Goal: Task Accomplishment & Management: Complete application form

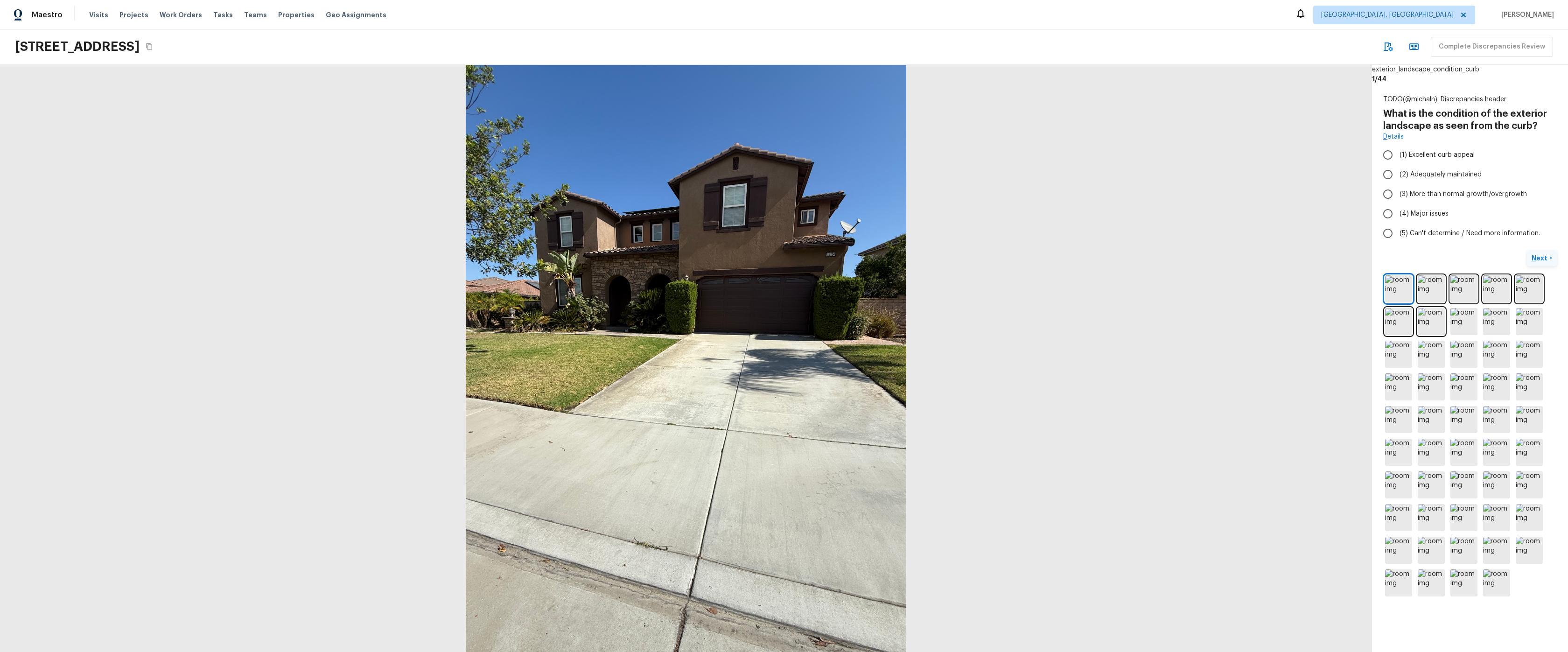
click at [1536, 258] on p "Next" at bounding box center [1541, 258] width 17 height 10
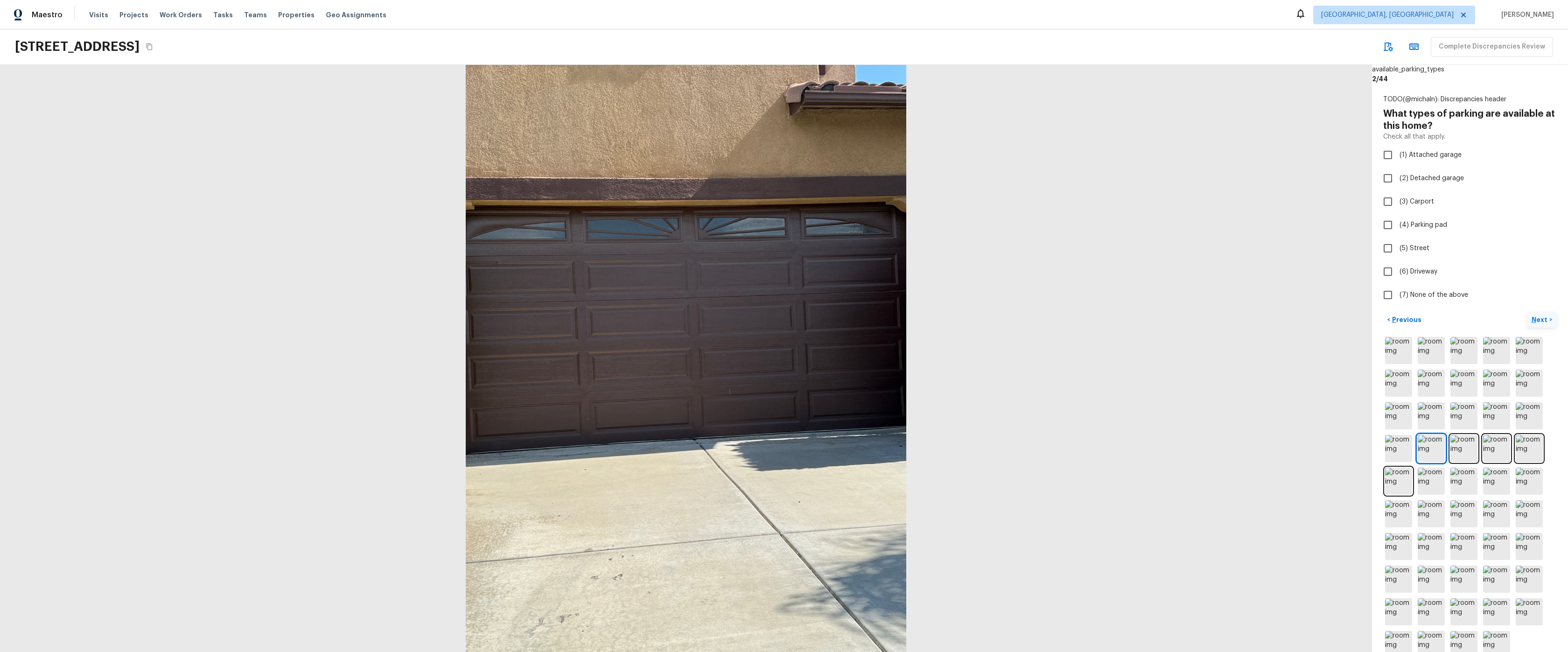
click at [1538, 316] on p "Next" at bounding box center [1541, 319] width 17 height 10
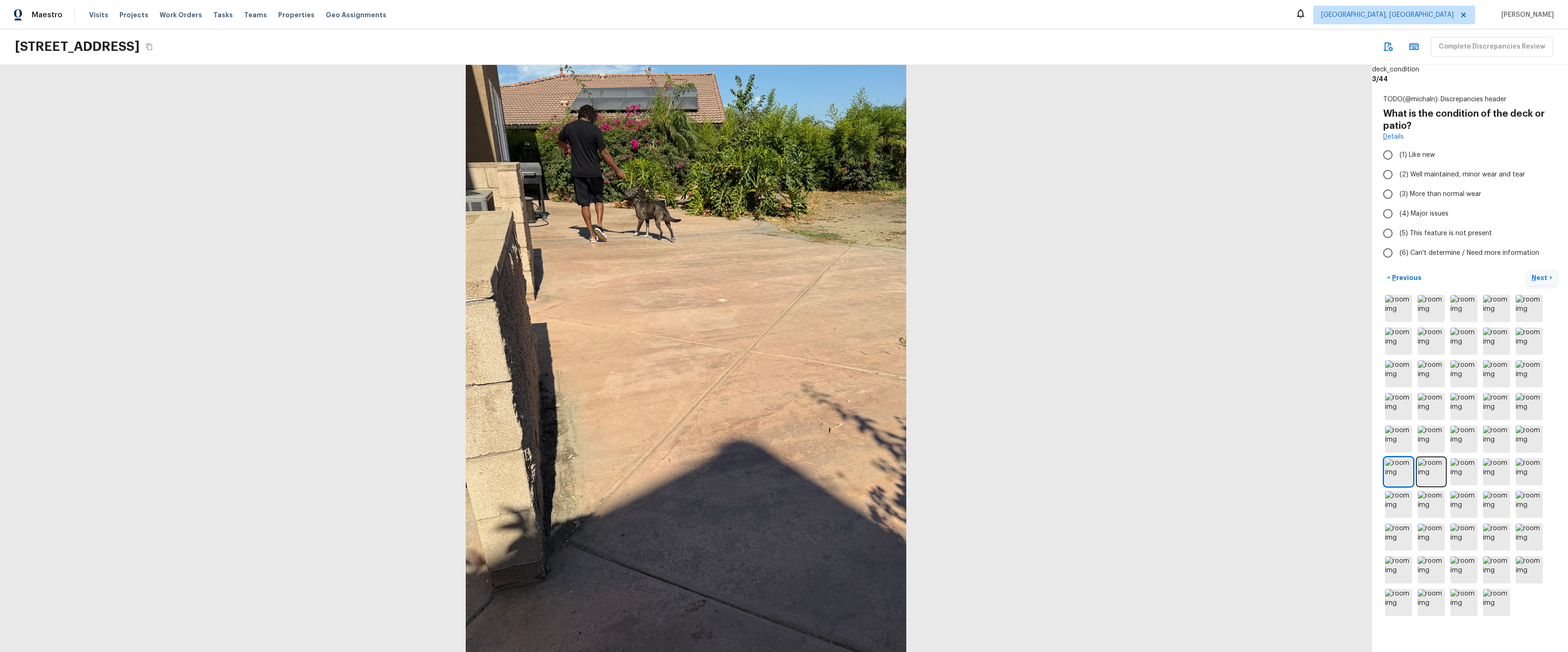
click at [1537, 275] on p "Next" at bounding box center [1541, 277] width 17 height 10
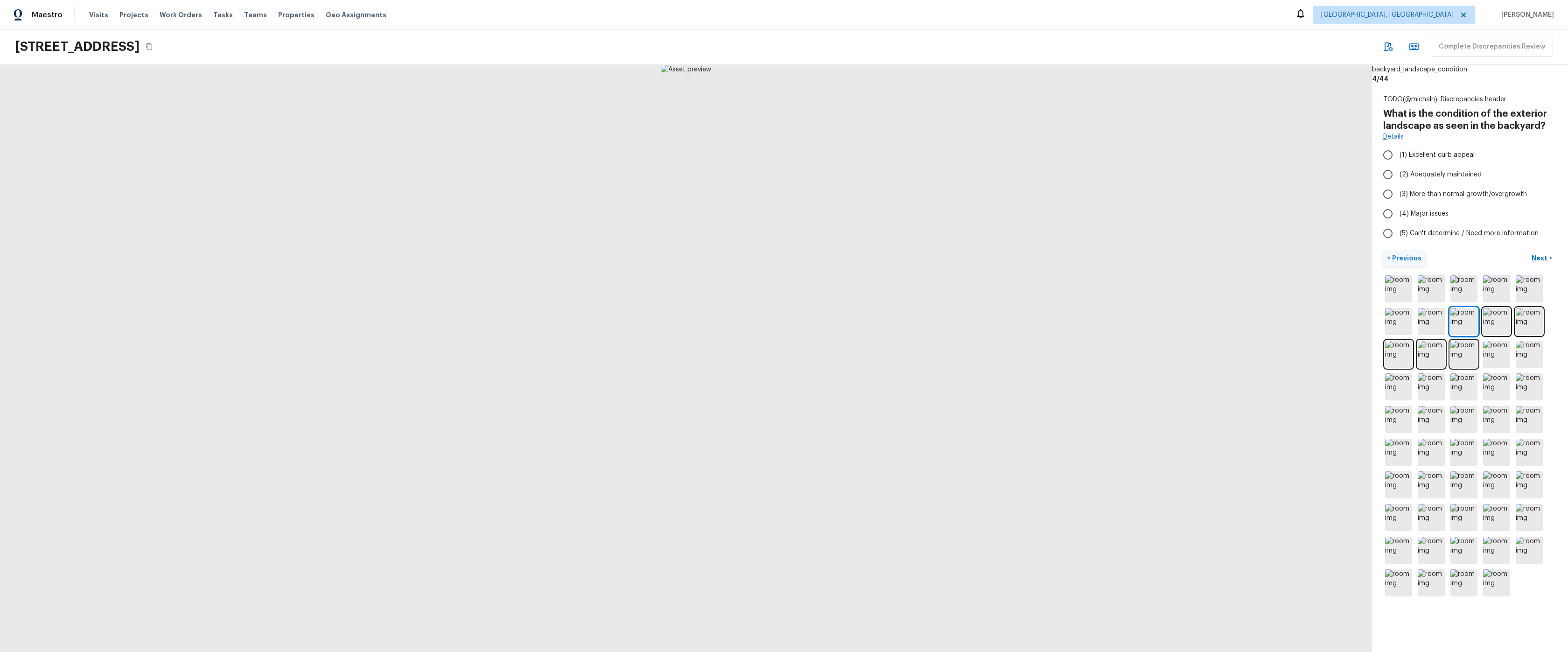
click at [1393, 260] on p "Previous" at bounding box center [1406, 258] width 31 height 10
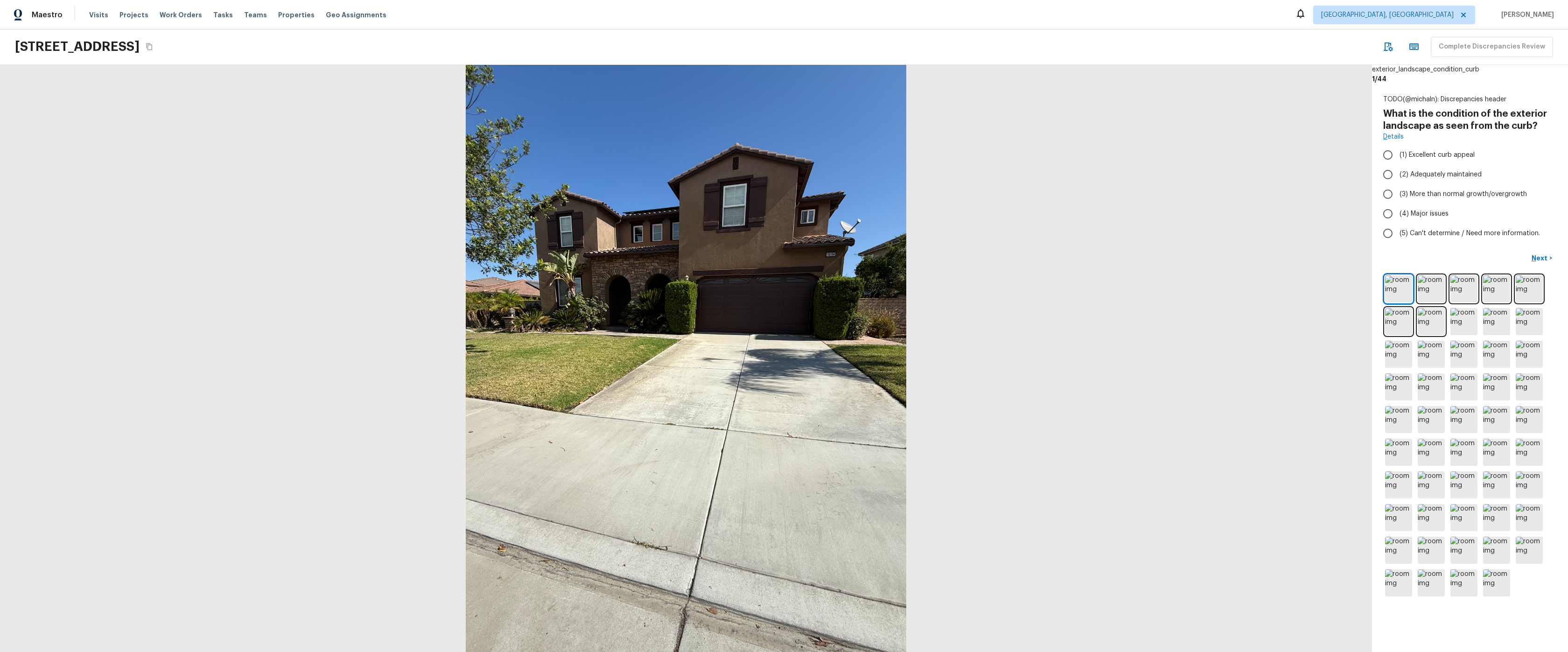
click at [1117, 316] on div at bounding box center [686, 357] width 1372 height 586
drag, startPoint x: 1387, startPoint y: 253, endPoint x: 1355, endPoint y: 253, distance: 32.0
click at [1383, 253] on div "Next >" at bounding box center [1470, 259] width 174 height 16
click at [1539, 260] on p "Next" at bounding box center [1541, 258] width 17 height 10
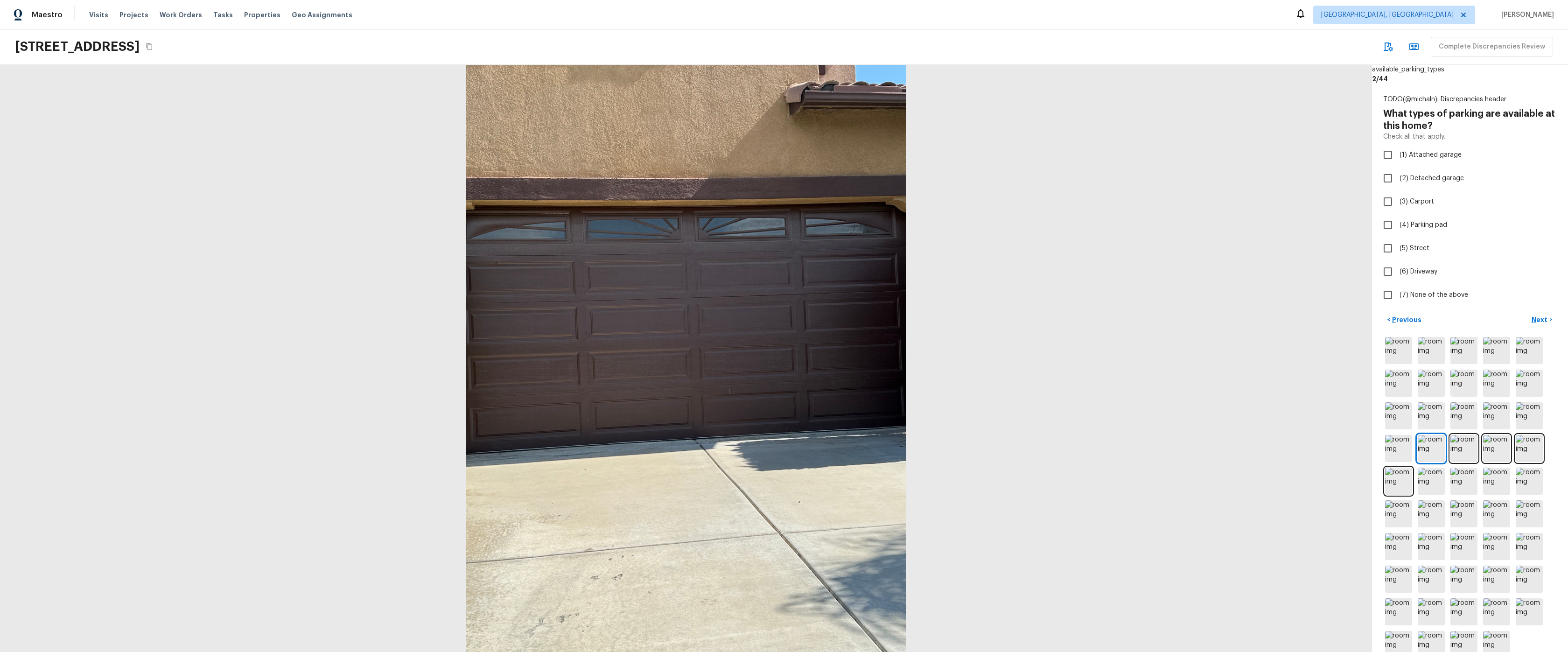
click at [1284, 204] on div at bounding box center [686, 357] width 1372 height 586
click at [1445, 330] on div "< Previous Next >" at bounding box center [1470, 486] width 174 height 348
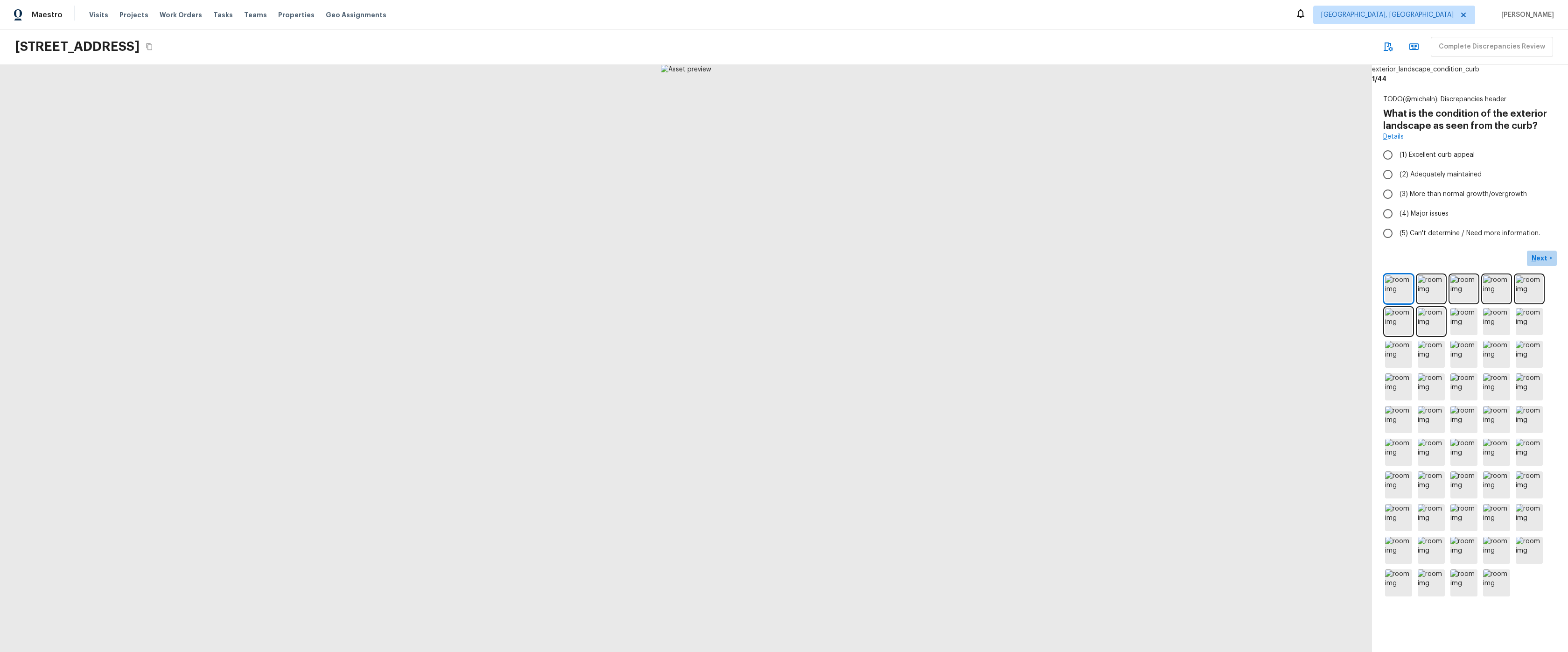
click at [1536, 259] on p "Next" at bounding box center [1541, 258] width 17 height 10
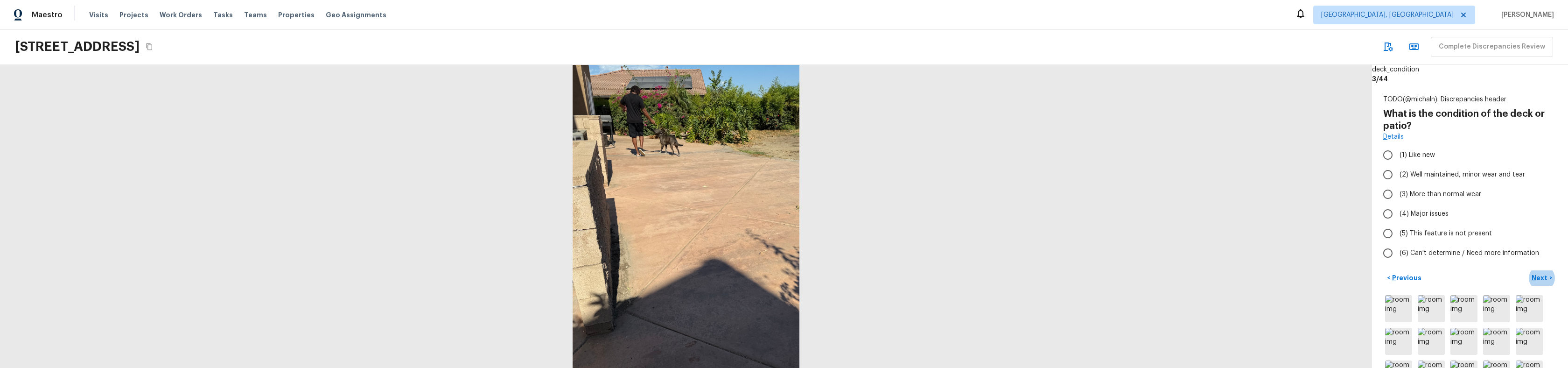
click at [1176, 260] on div at bounding box center [686, 216] width 1372 height 302
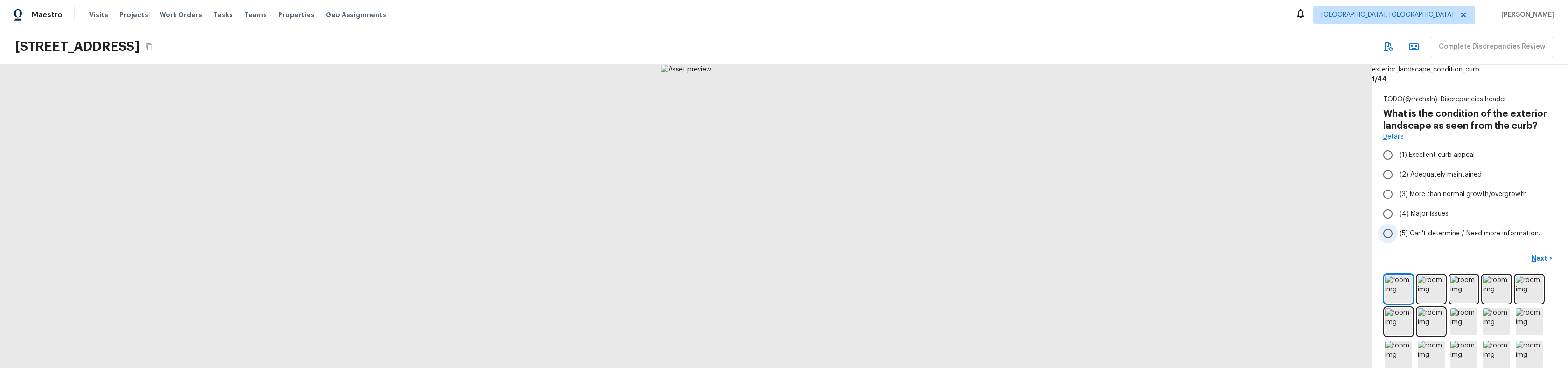
click at [1385, 229] on input "(5) Can't determine / Need more information." at bounding box center [1388, 233] width 19 height 19
radio input "true"
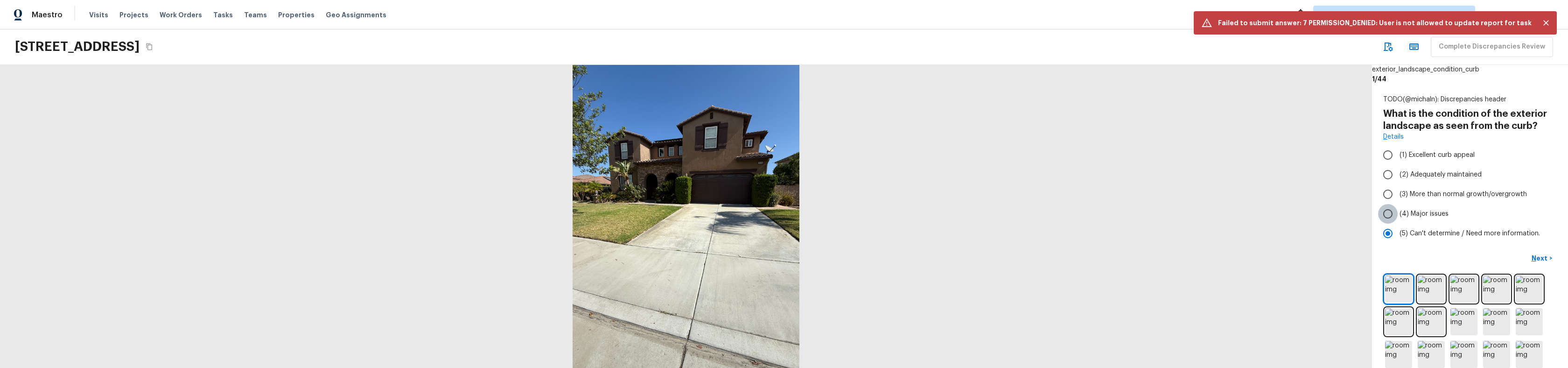
click at [1388, 209] on input "(4) Major issues" at bounding box center [1388, 213] width 19 height 19
radio input "true"
click at [1518, 258] on p "Next (Disabled)" at bounding box center [1524, 258] width 52 height 10
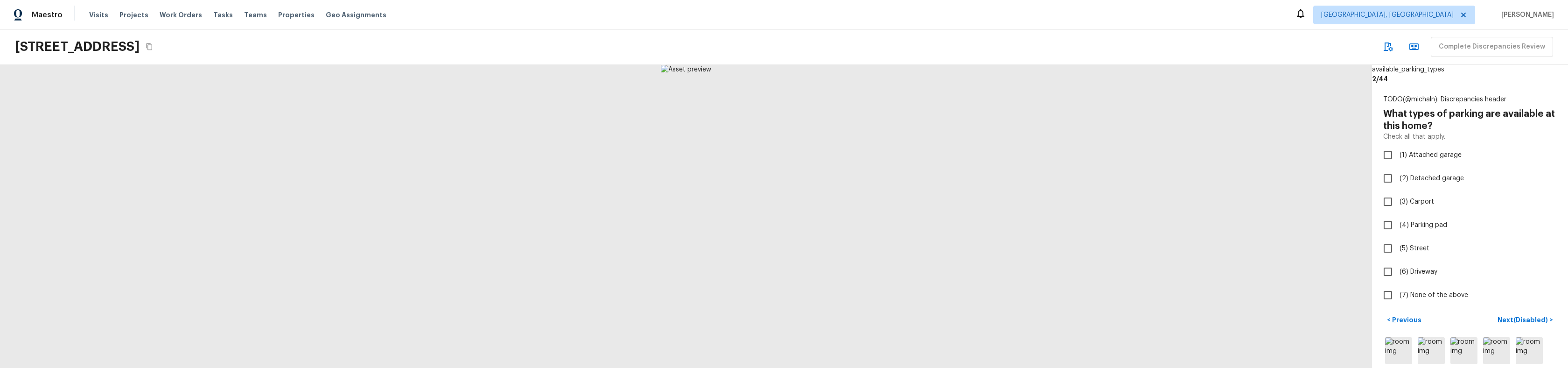
click at [1412, 319] on p "Previous" at bounding box center [1406, 319] width 31 height 10
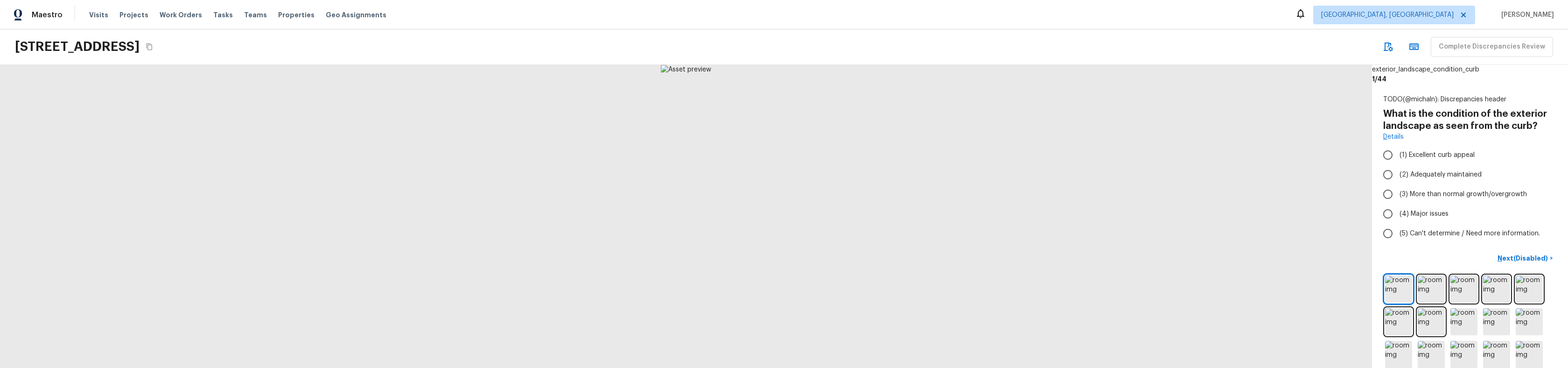
click at [1276, 238] on div at bounding box center [686, 216] width 1372 height 302
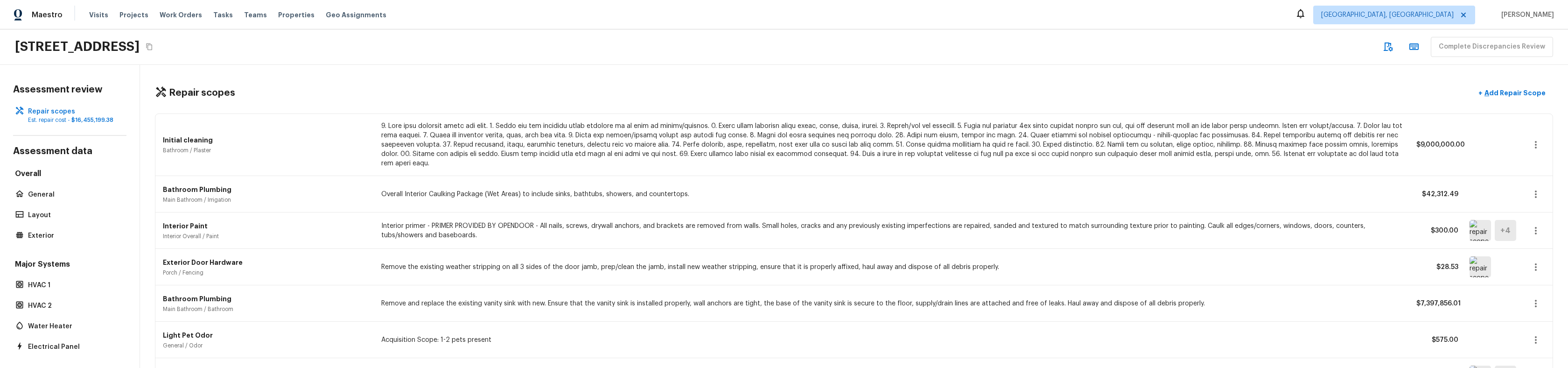
click at [423, 59] on div "16154 Skyridge Dr, Riverside, CA 92503 Complete Discrepancies Review" at bounding box center [784, 47] width 1568 height 36
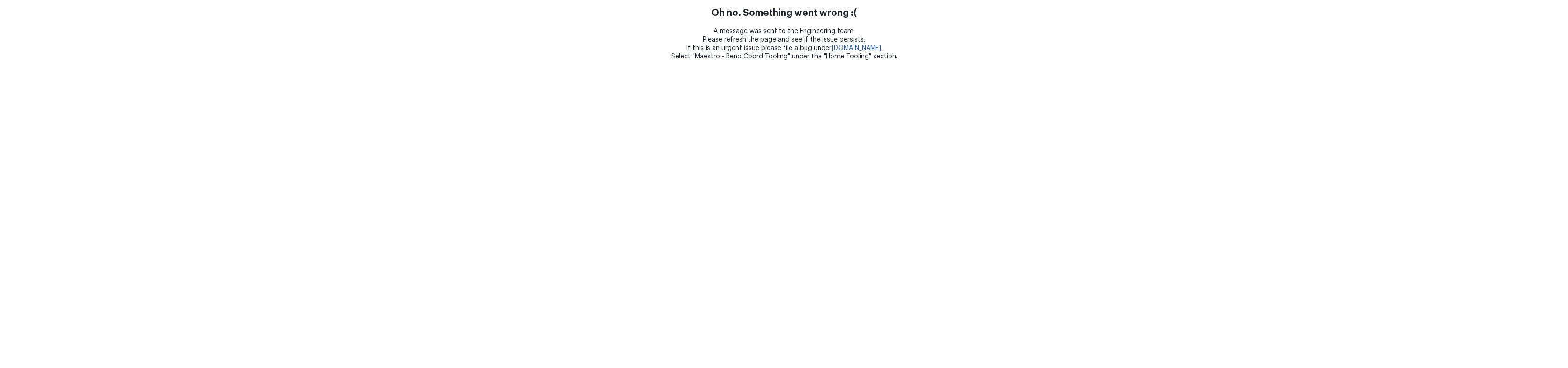
click at [631, 60] on html "Oh no. Something went wrong :( A message was sent to the Engineering team. Plea…" at bounding box center [784, 30] width 1568 height 60
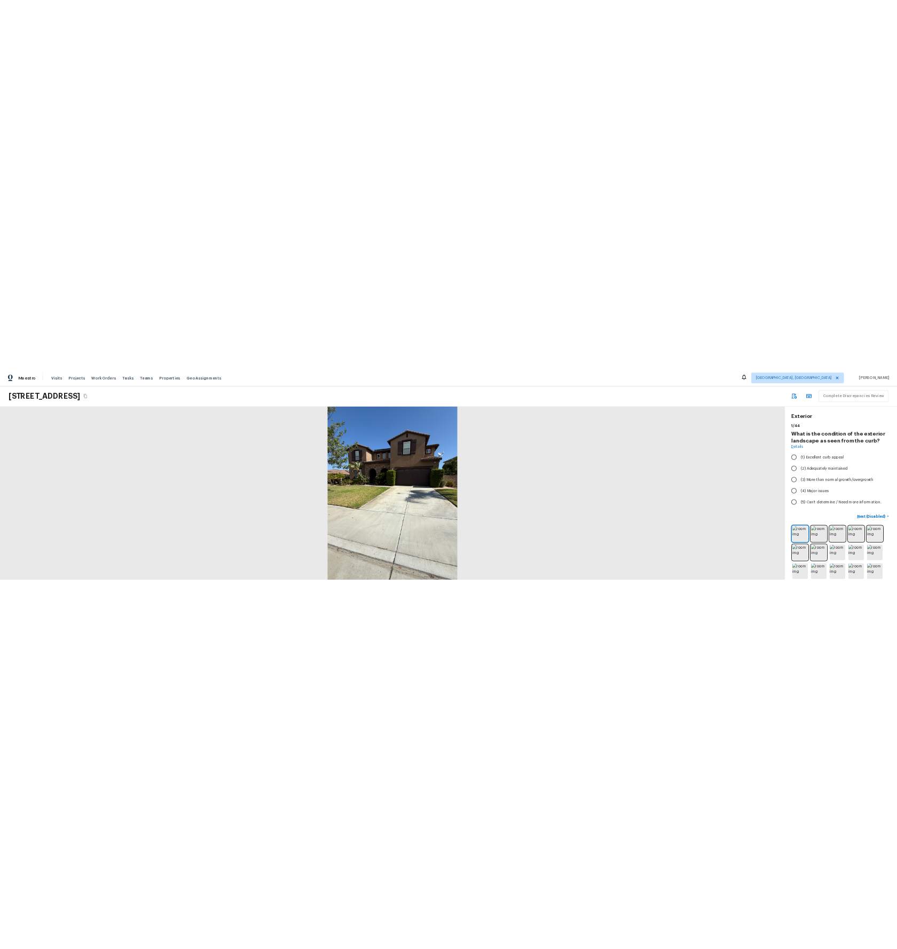
scroll to position [1, 0]
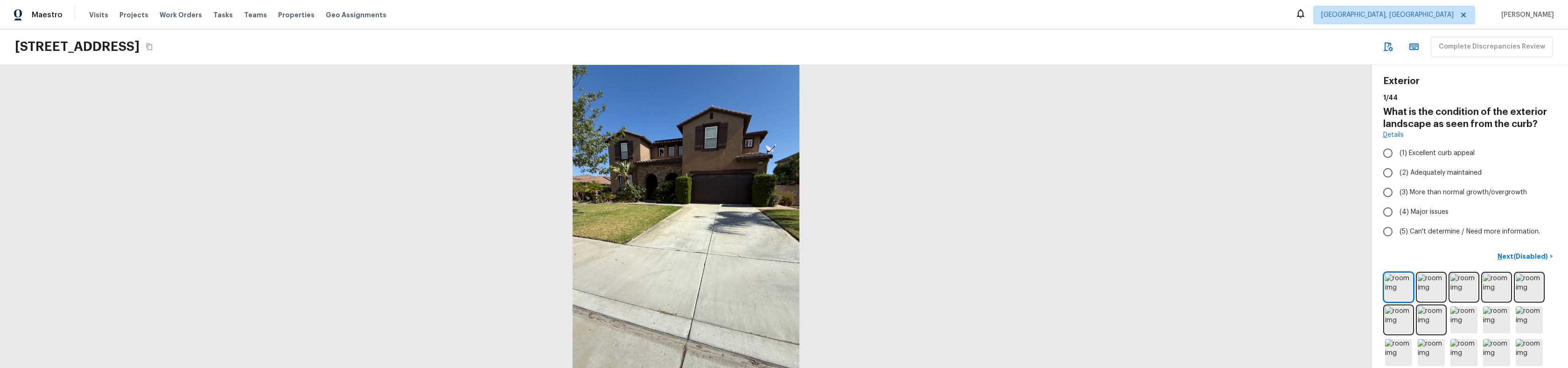
click at [1443, 109] on h4 "What is the condition of the exterior landscape as seen from the curb?" at bounding box center [1470, 118] width 174 height 24
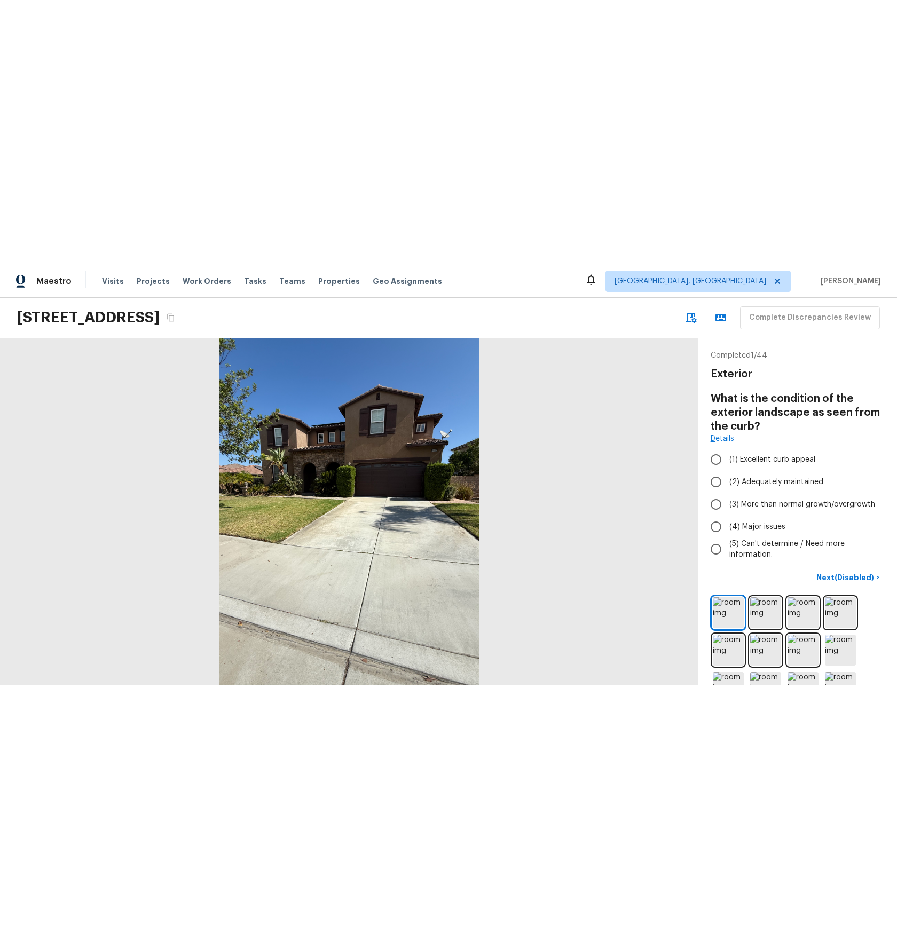
scroll to position [0, 0]
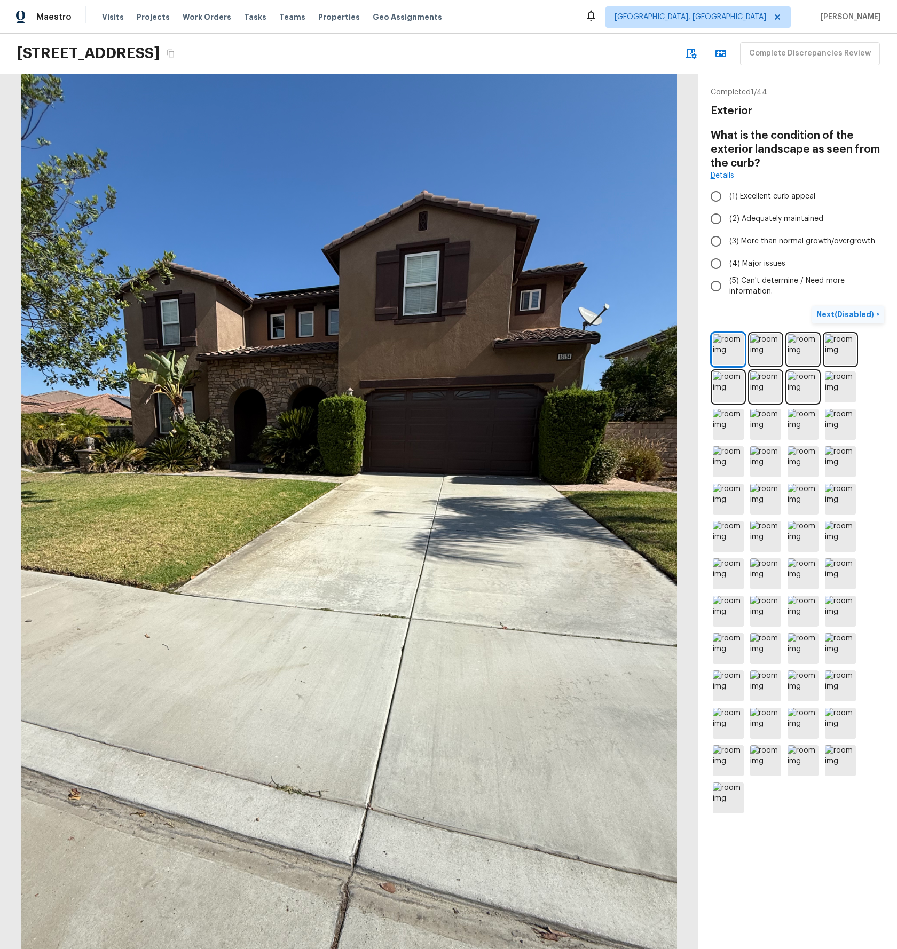
click at [852, 318] on p "Next (Disabled)" at bounding box center [846, 314] width 60 height 11
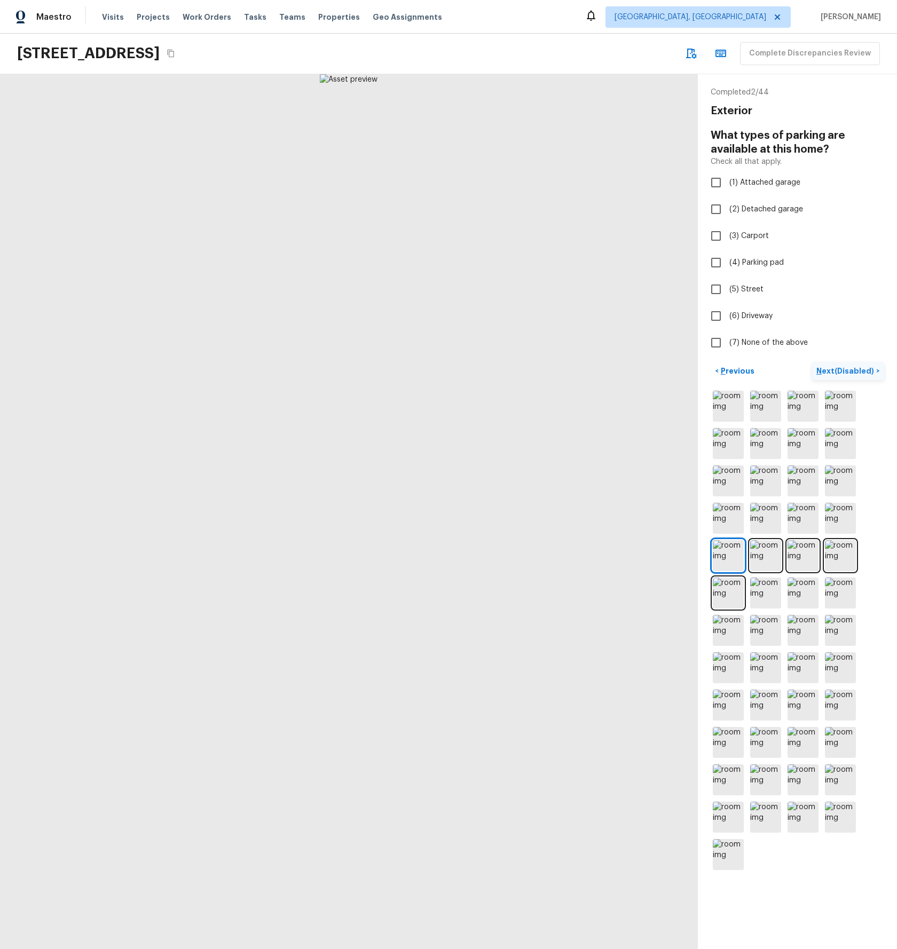
click at [844, 373] on p "Next (Disabled)" at bounding box center [846, 371] width 60 height 11
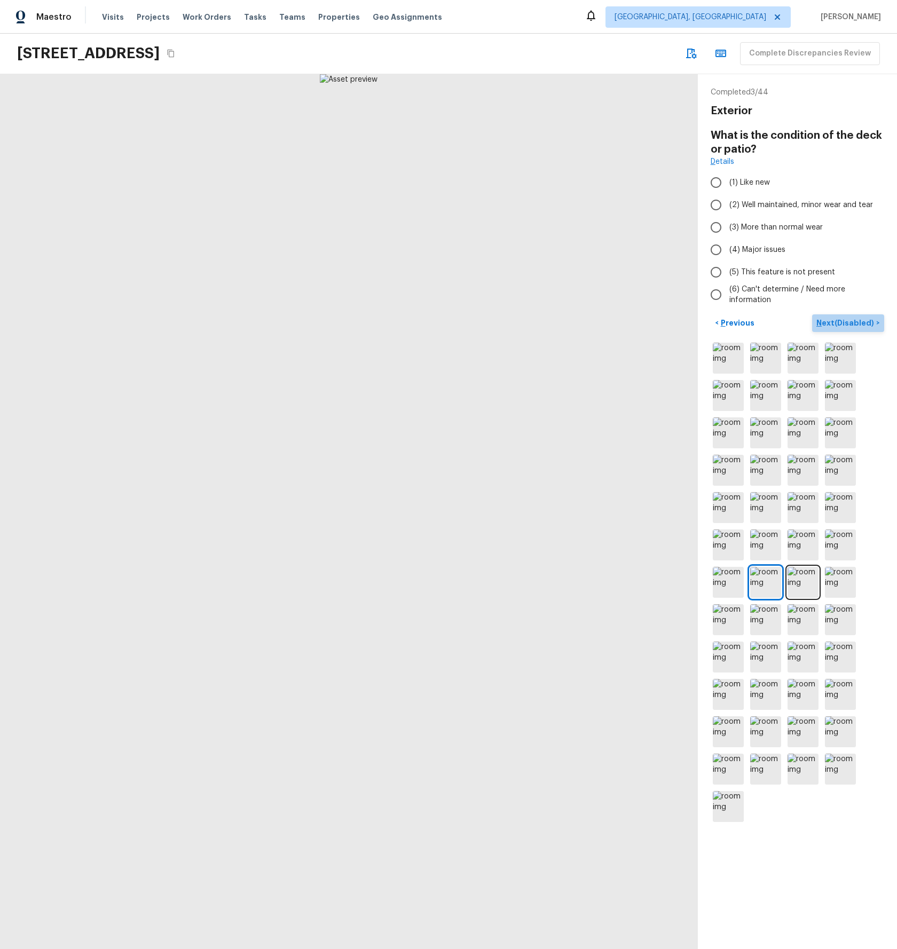
click at [858, 321] on p "Next (Disabled)" at bounding box center [846, 323] width 60 height 11
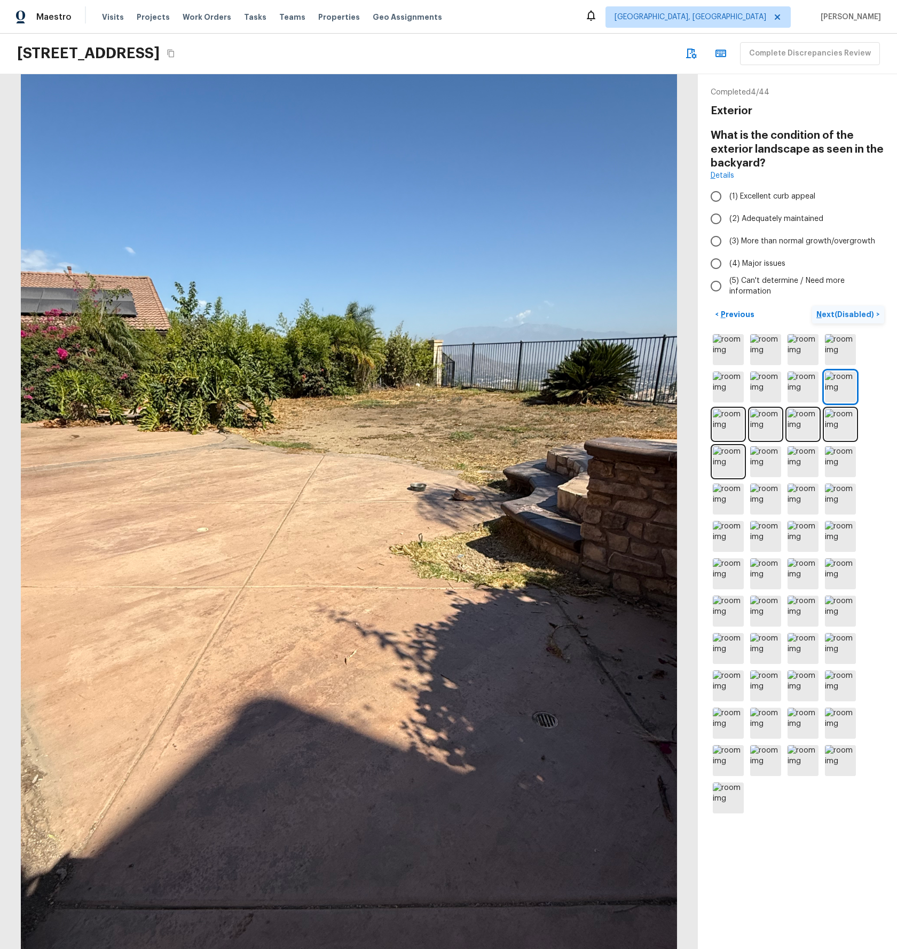
click at [843, 316] on p "Next (Disabled)" at bounding box center [846, 314] width 60 height 11
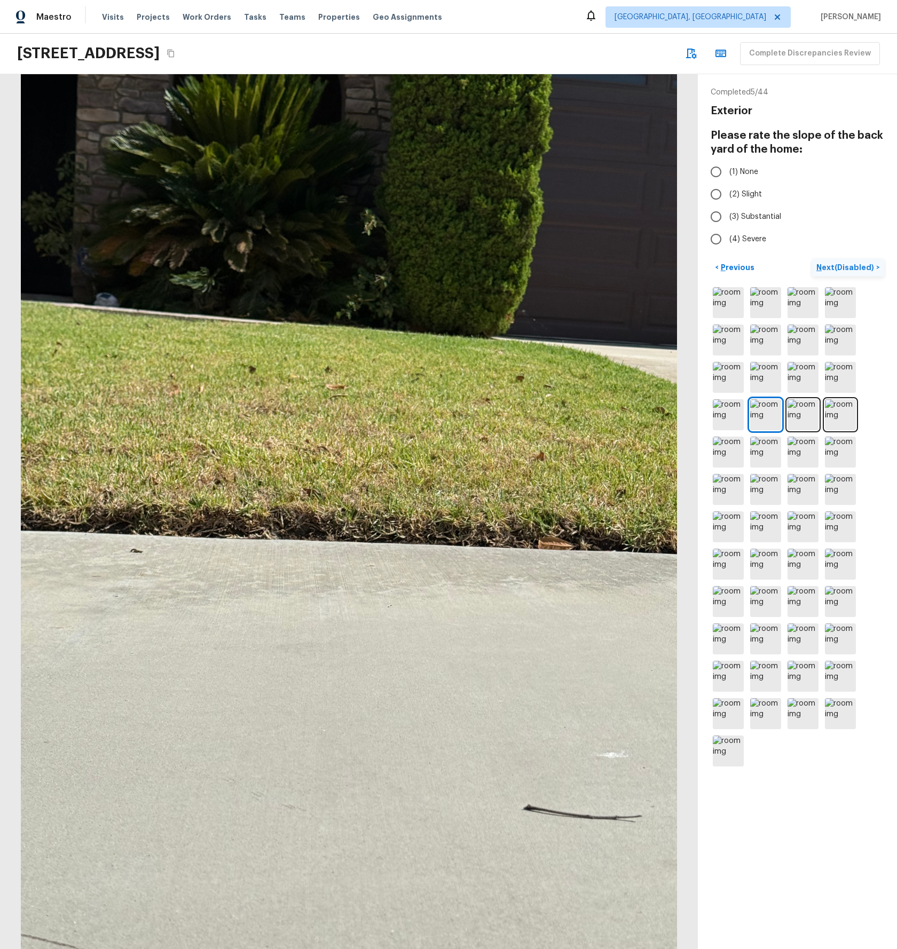
click at [857, 263] on p "Next (Disabled)" at bounding box center [846, 267] width 60 height 11
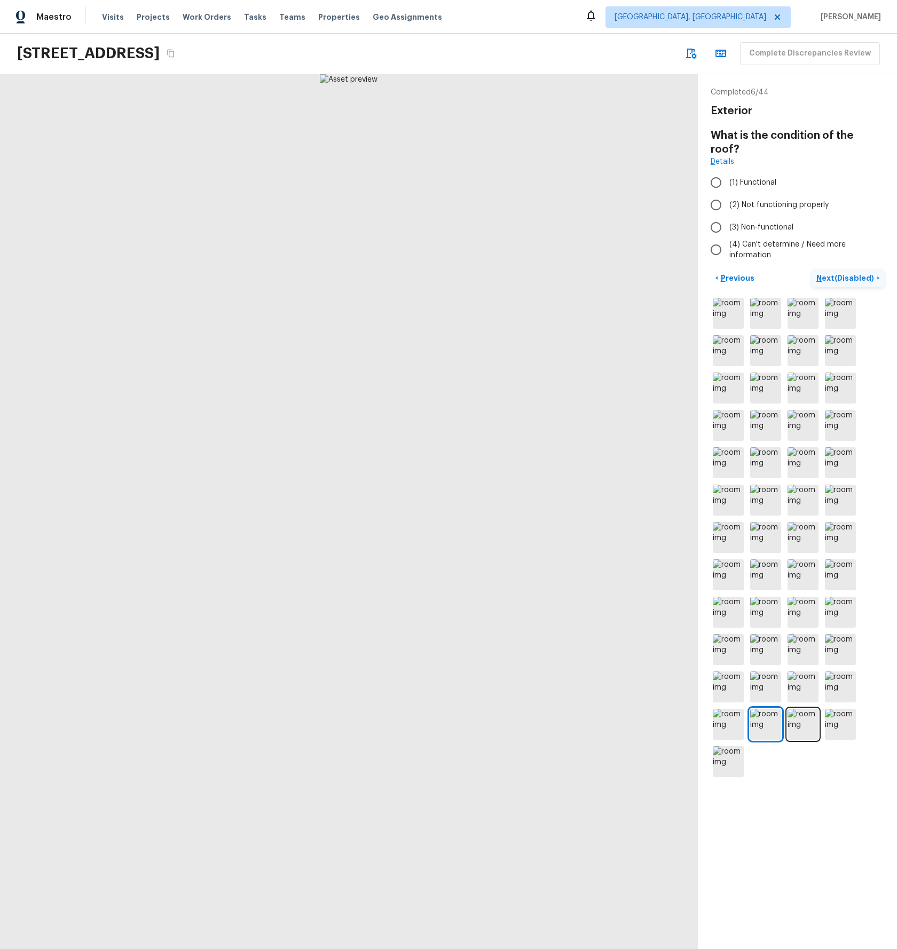
click at [857, 273] on p "Next (Disabled)" at bounding box center [846, 278] width 60 height 11
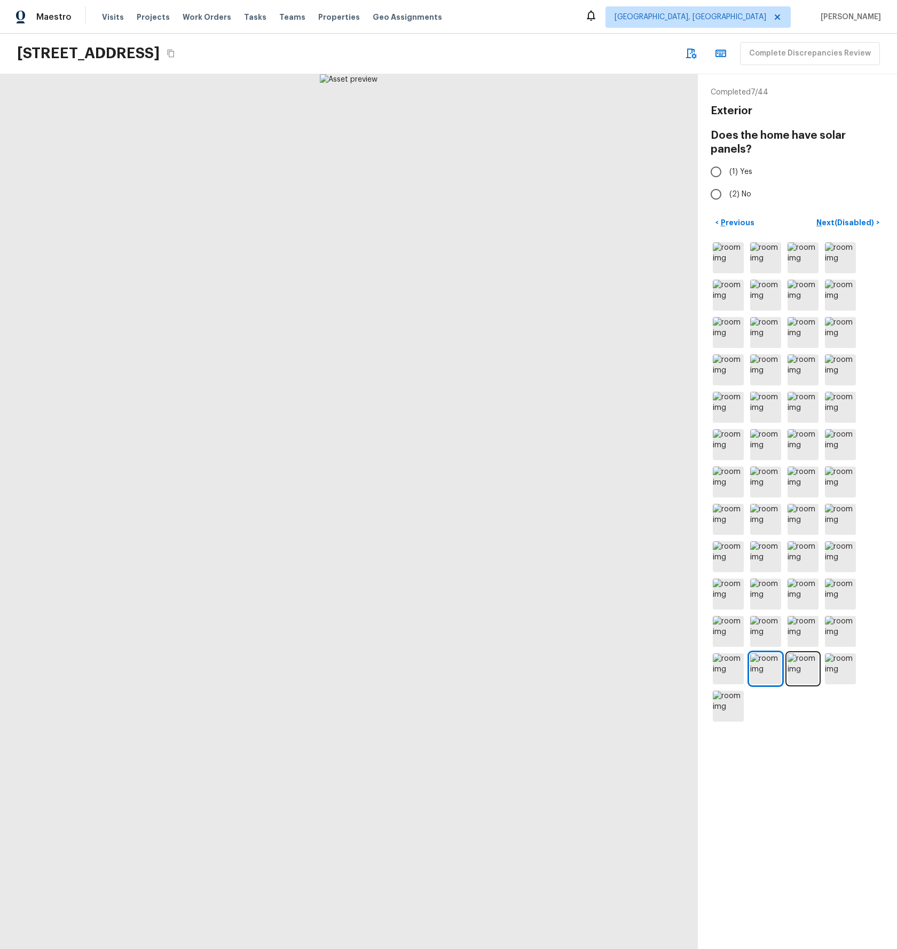
click at [857, 263] on div at bounding box center [796, 482] width 173 height 484
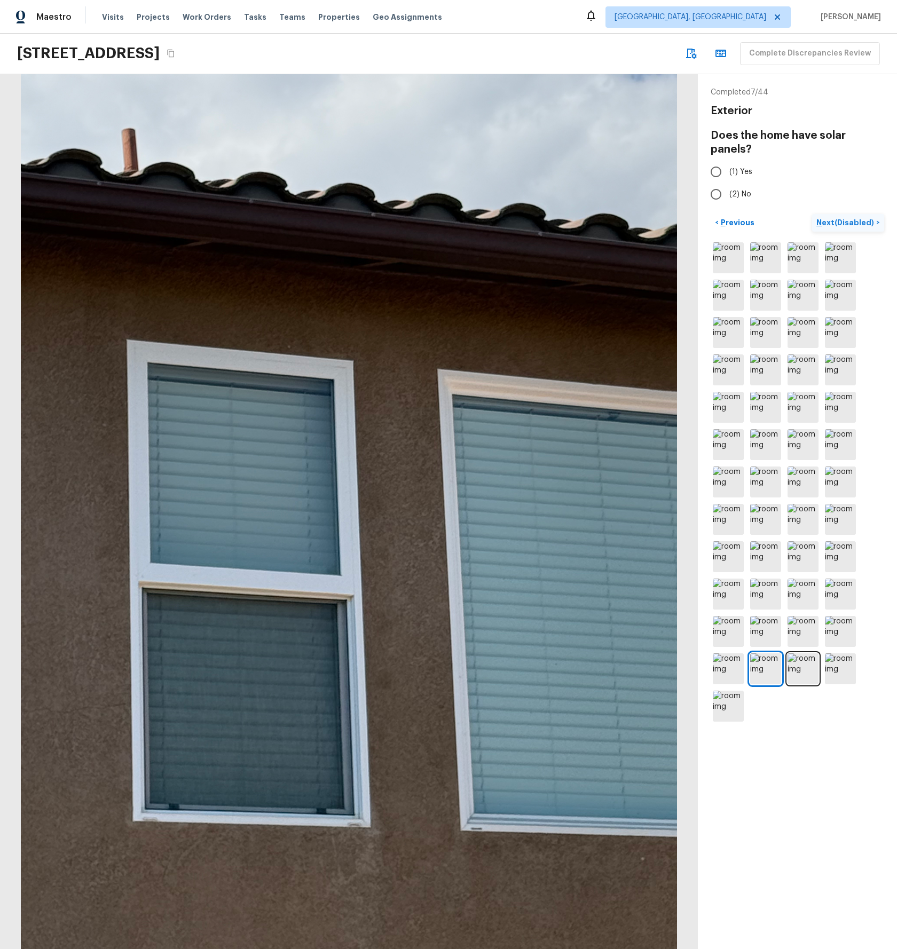
click at [836, 217] on p "Next (Disabled)" at bounding box center [846, 222] width 60 height 11
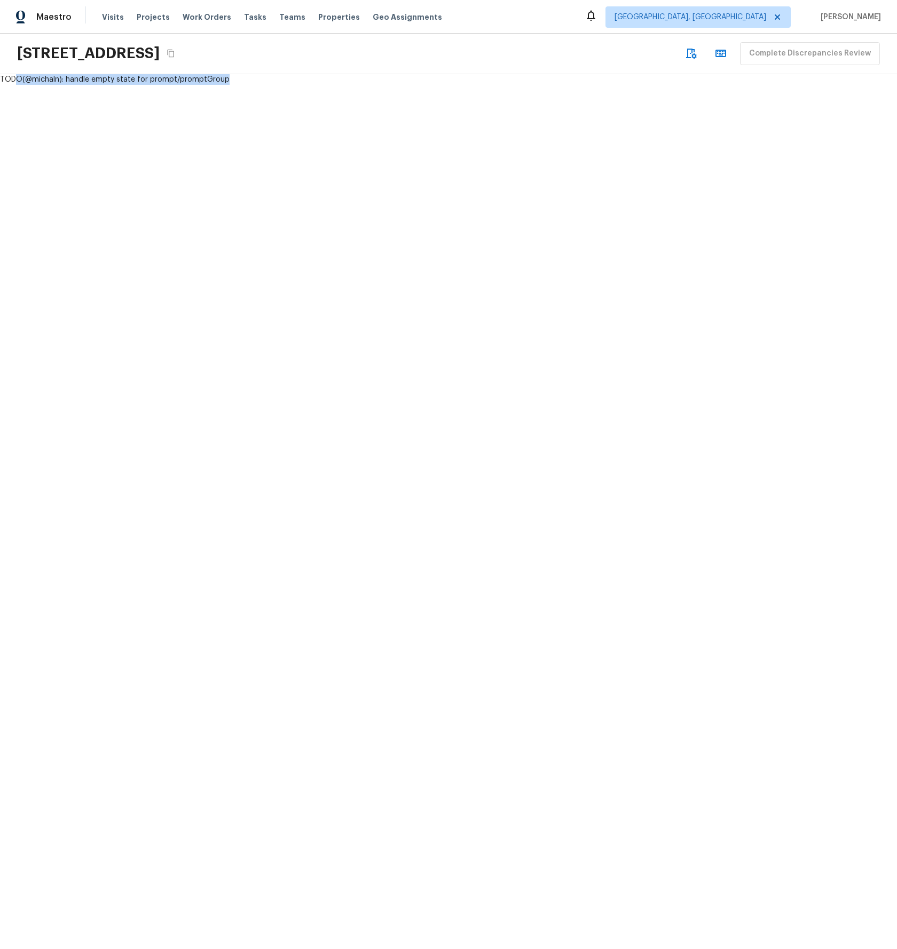
drag, startPoint x: 226, startPoint y: 117, endPoint x: 19, endPoint y: 78, distance: 211.3
click at [17, 77] on div "TODO(@michaln): handle empty state for prompt/promptGroup" at bounding box center [448, 511] width 897 height 875
click at [229, 192] on div "TODO(@michaln): handle empty state for prompt/promptGroup" at bounding box center [448, 511] width 897 height 875
drag, startPoint x: 266, startPoint y: 98, endPoint x: 1, endPoint y: 83, distance: 265.1
click at [0, 69] on html "Maestro Visits Projects Work Orders Tasks Teams Properties Geo Assignments [GEO…" at bounding box center [448, 474] width 897 height 949
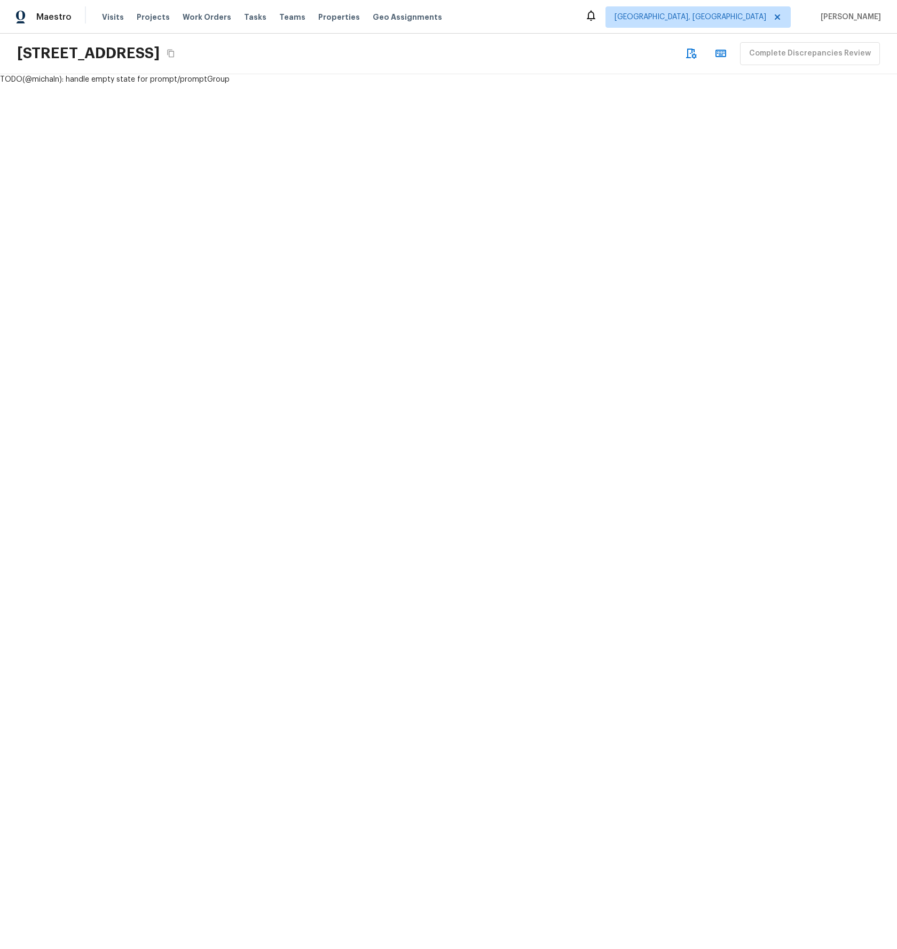
click at [8, 77] on div "TODO(@michaln): handle empty state for prompt/promptGroup" at bounding box center [448, 79] width 897 height 11
click at [233, 334] on div "TODO(@michaln): handle empty state for prompt/promptGroup" at bounding box center [448, 511] width 897 height 875
drag, startPoint x: 132, startPoint y: 77, endPoint x: 158, endPoint y: 77, distance: 26.2
click at [143, 77] on div "TODO(@michaln): handle empty state for prompt/promptGroup" at bounding box center [448, 79] width 897 height 11
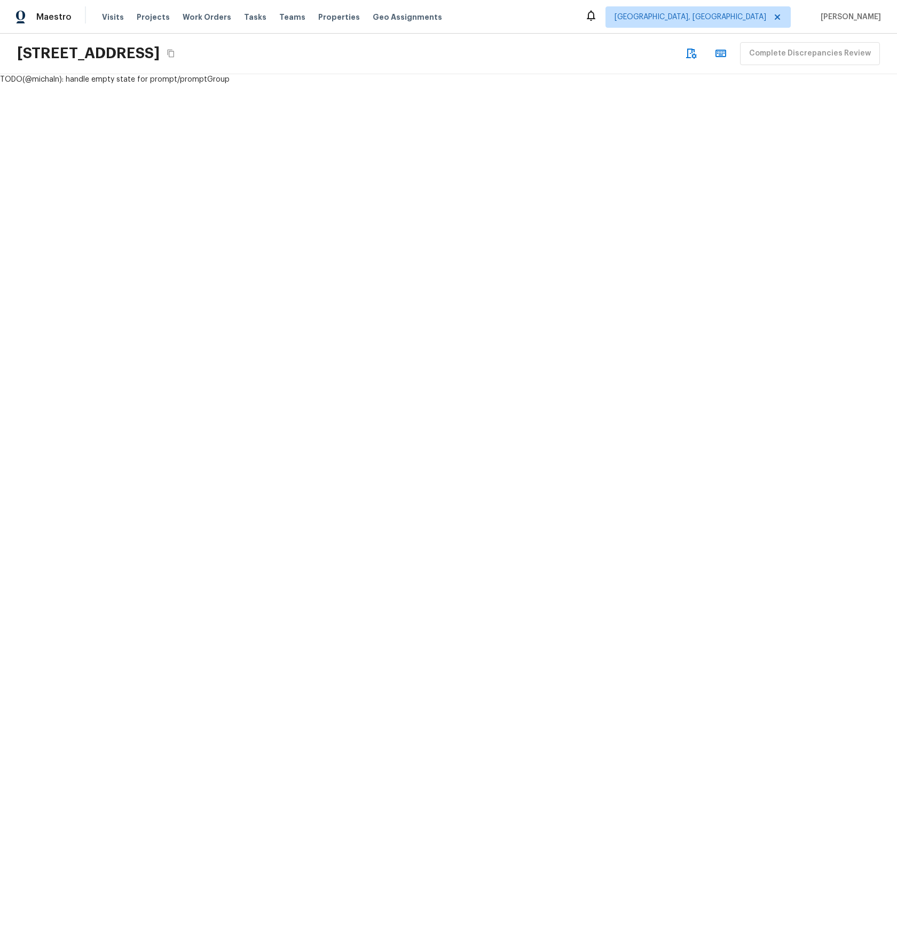
click at [145, 205] on div "TODO(@michaln): handle empty state for prompt/promptGroup" at bounding box center [448, 511] width 897 height 875
